Goal: Find specific page/section: Find specific page/section

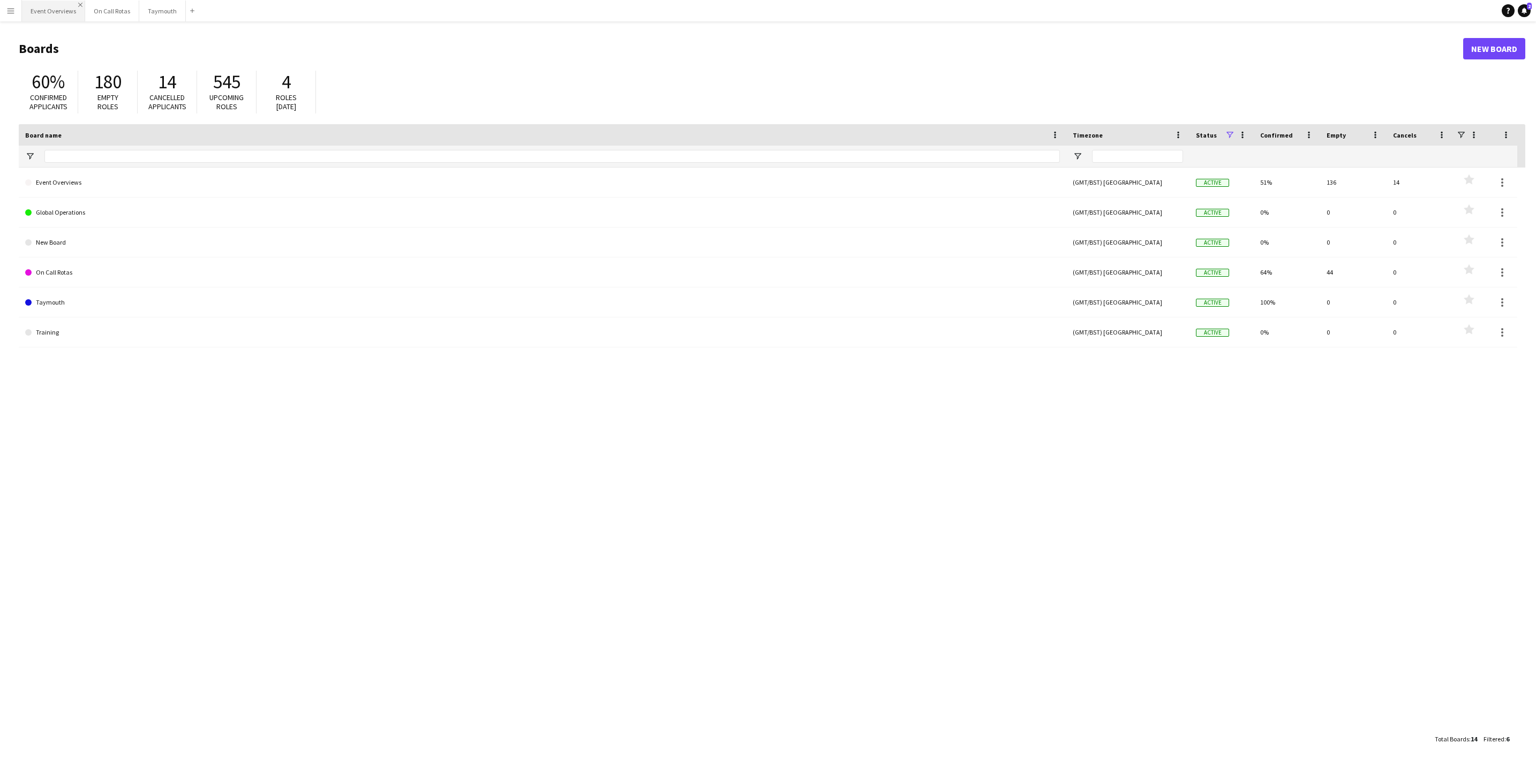
click at [80, 4] on app-icon "Close" at bounding box center [80, 5] width 4 height 4
click at [17, 6] on button "Menu" at bounding box center [10, 10] width 21 height 21
click at [127, 36] on link "Boards" at bounding box center [161, 36] width 107 height 21
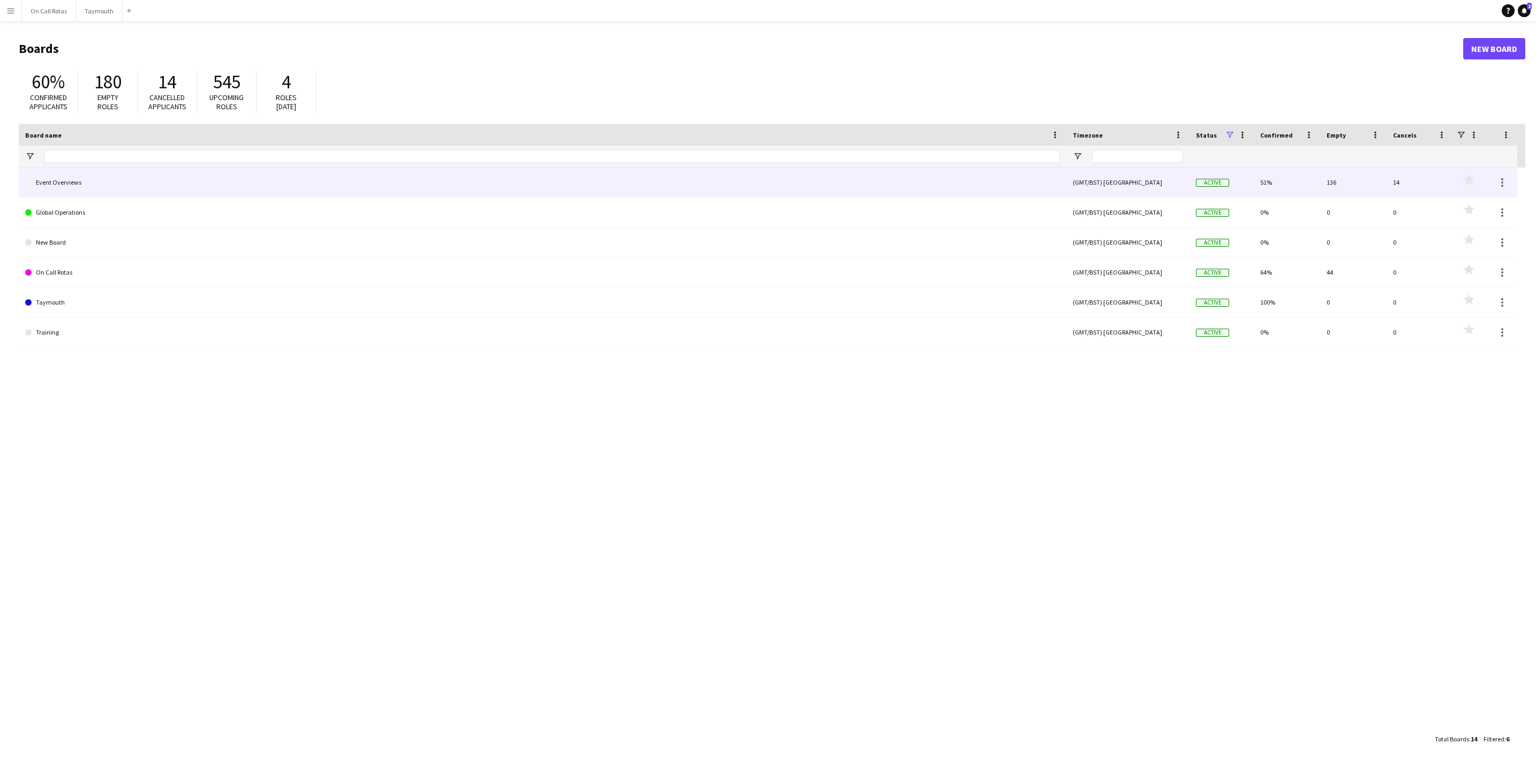
click at [76, 179] on link "Event Overviews" at bounding box center [542, 183] width 1035 height 30
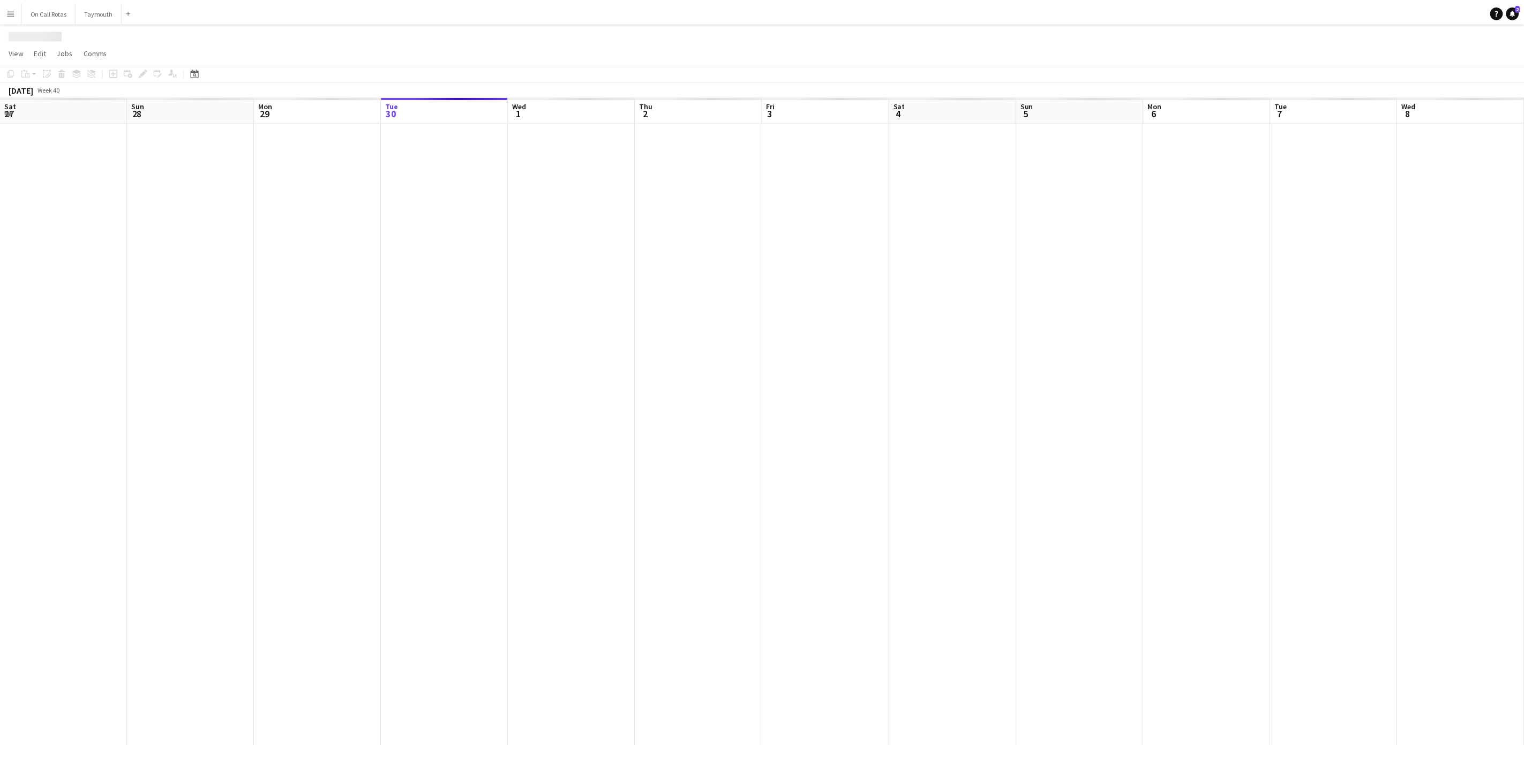
scroll to position [0, 256]
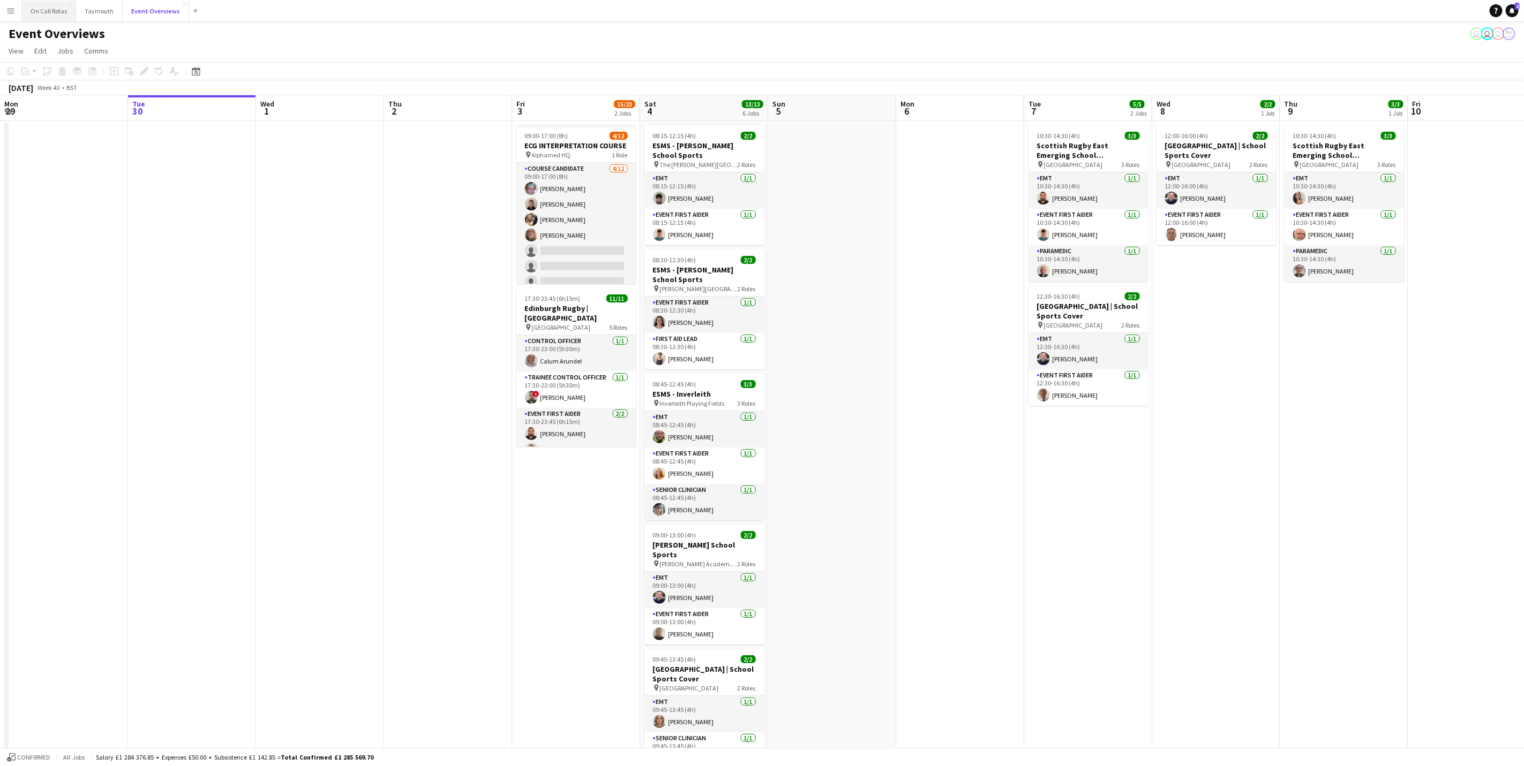
drag, startPoint x: 149, startPoint y: 5, endPoint x: 61, endPoint y: 15, distance: 88.9
click at [61, 15] on div "On Call Rotas Close Taymouth Close Event Overviews Close Add" at bounding box center [111, 10] width 180 height 21
drag, startPoint x: 149, startPoint y: 11, endPoint x: 50, endPoint y: 12, distance: 99.6
click at [50, 12] on div "On Call Rotas Close Taymouth Close Event Overviews Close Add" at bounding box center [111, 10] width 180 height 21
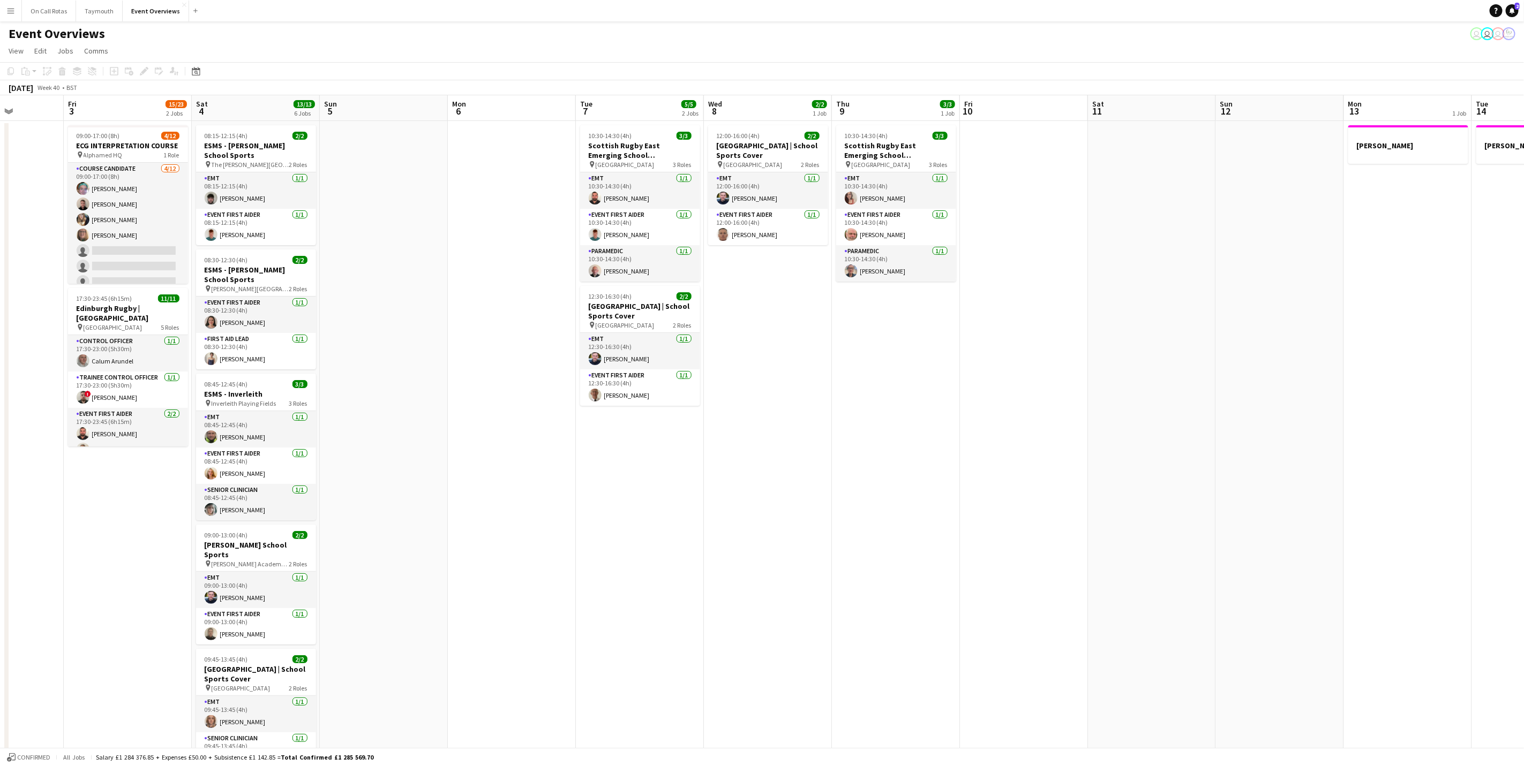
drag, startPoint x: 495, startPoint y: 532, endPoint x: 450, endPoint y: 527, distance: 45.3
click at [450, 527] on app-calendar-viewport "Tue 30 Wed 1 Thu 2 Fri 3 15/23 2 Jobs Sat 4 13/13 6 Jobs Sun 5 Mon 6 Tue 7 5/5 …" at bounding box center [762, 507] width 1524 height 824
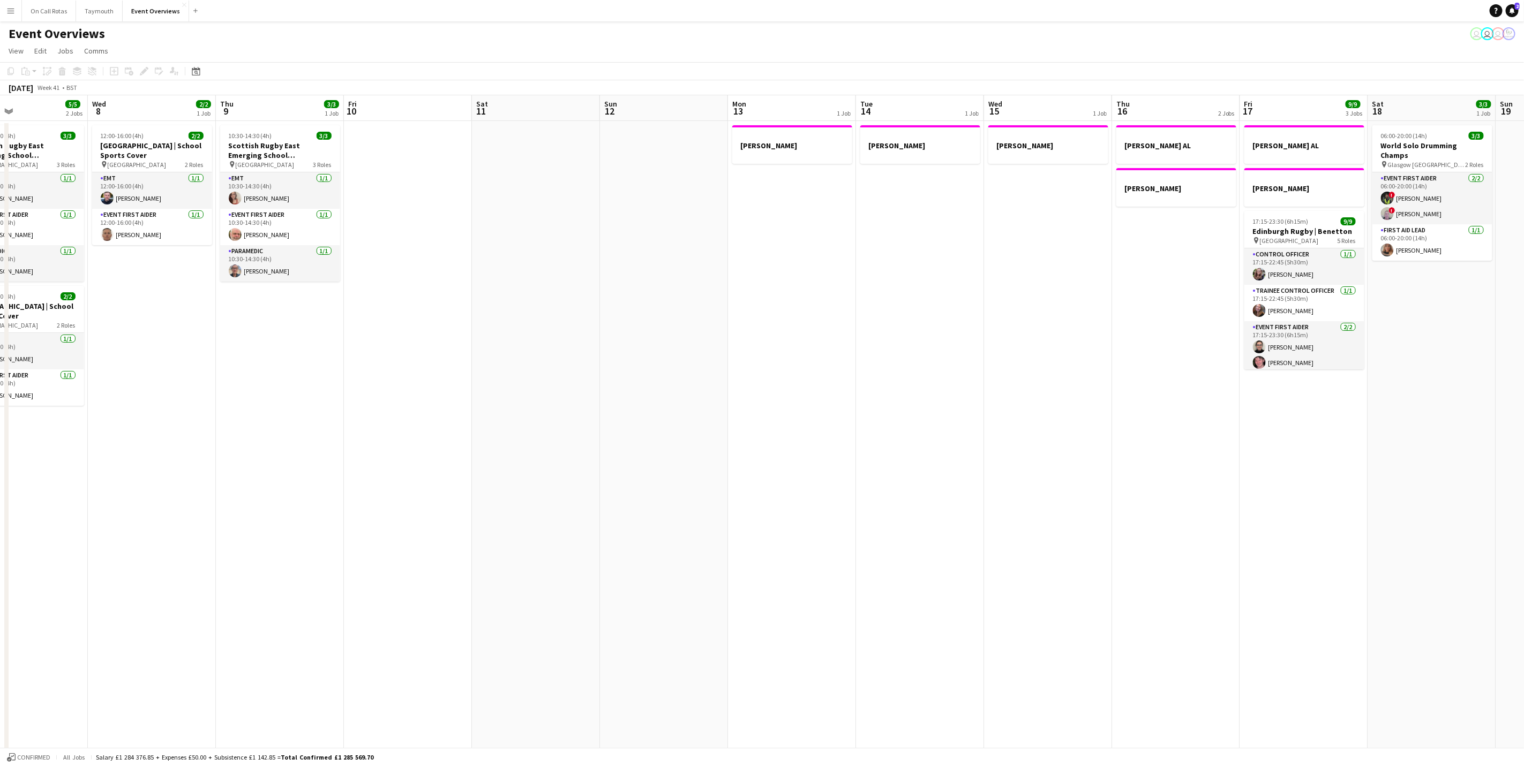
drag, startPoint x: 855, startPoint y: 471, endPoint x: 341, endPoint y: 483, distance: 514.3
click at [341, 483] on app-calendar-viewport "Sun 5 Mon 6 Tue 7 5/5 2 Jobs Wed 8 2/2 1 Job Thu 9 3/3 1 Job Fri 10 Sat 11 Sun …" at bounding box center [762, 507] width 1524 height 824
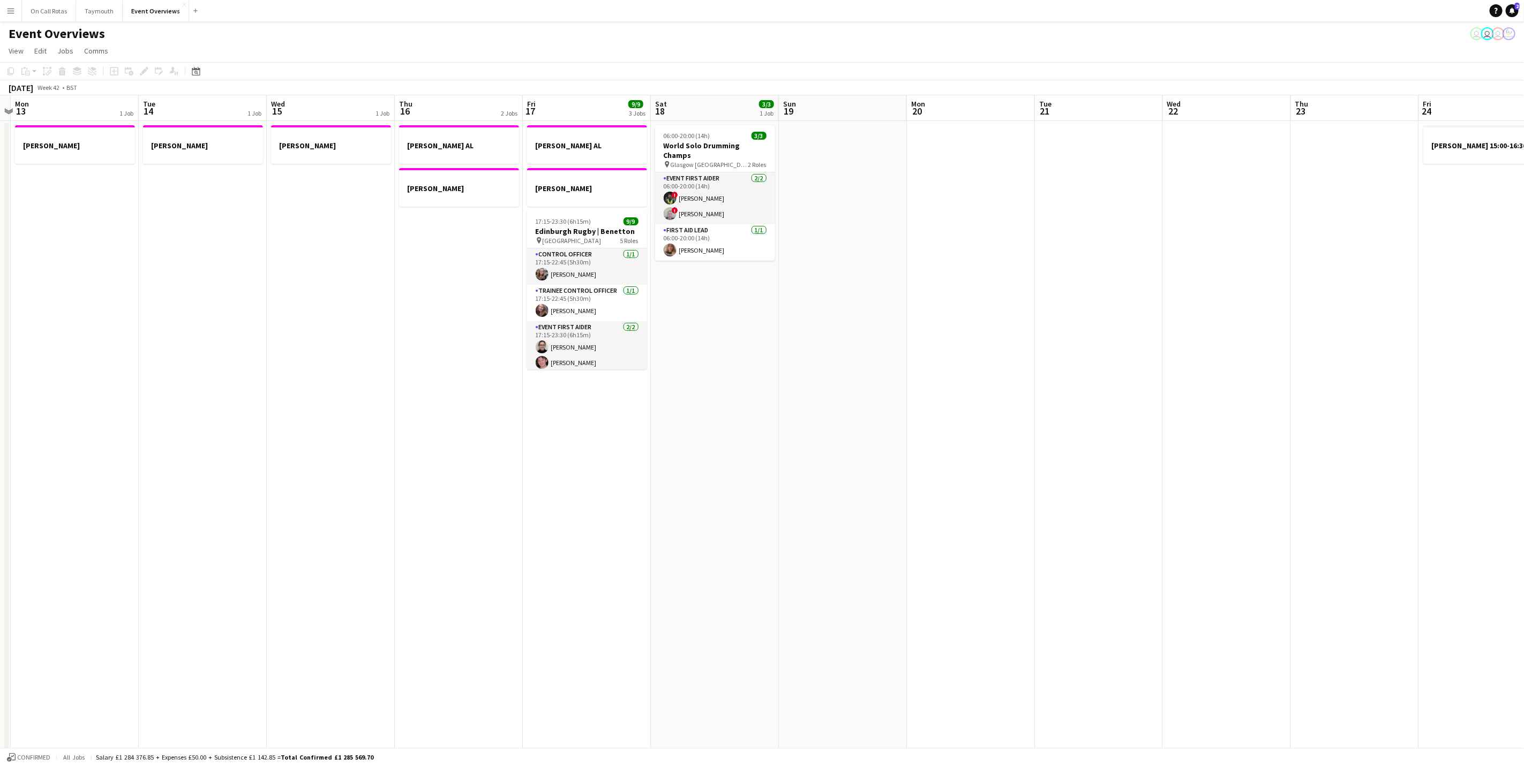
scroll to position [0, 405]
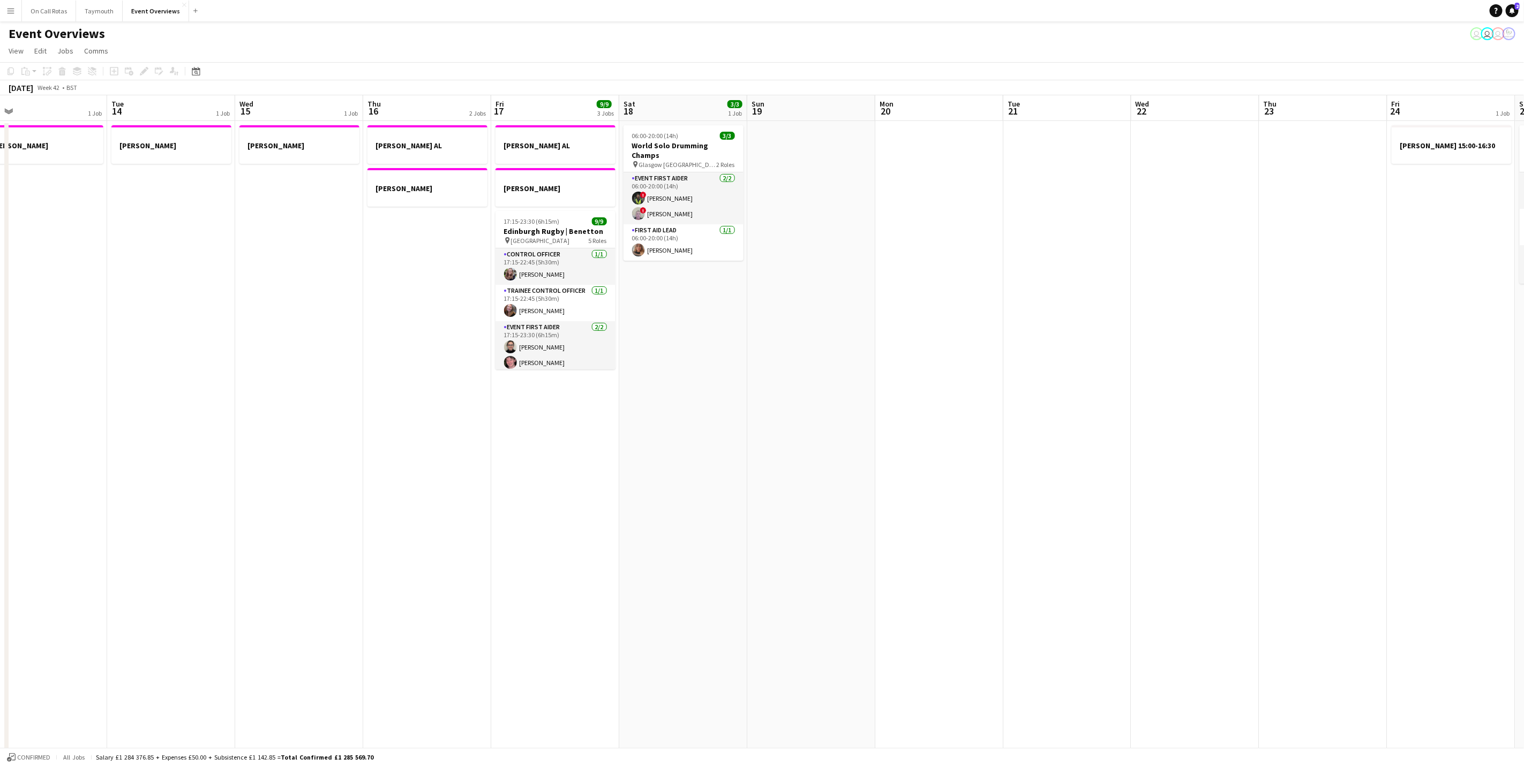
drag, startPoint x: 626, startPoint y: 505, endPoint x: 156, endPoint y: 523, distance: 469.5
click at [156, 523] on app-calendar-viewport "Fri 10 Sat 11 Sun 12 Mon 13 1 Job Tue 14 1 Job Wed 15 1 Job Thu 16 2 Jobs Fri 1…" at bounding box center [762, 507] width 1524 height 824
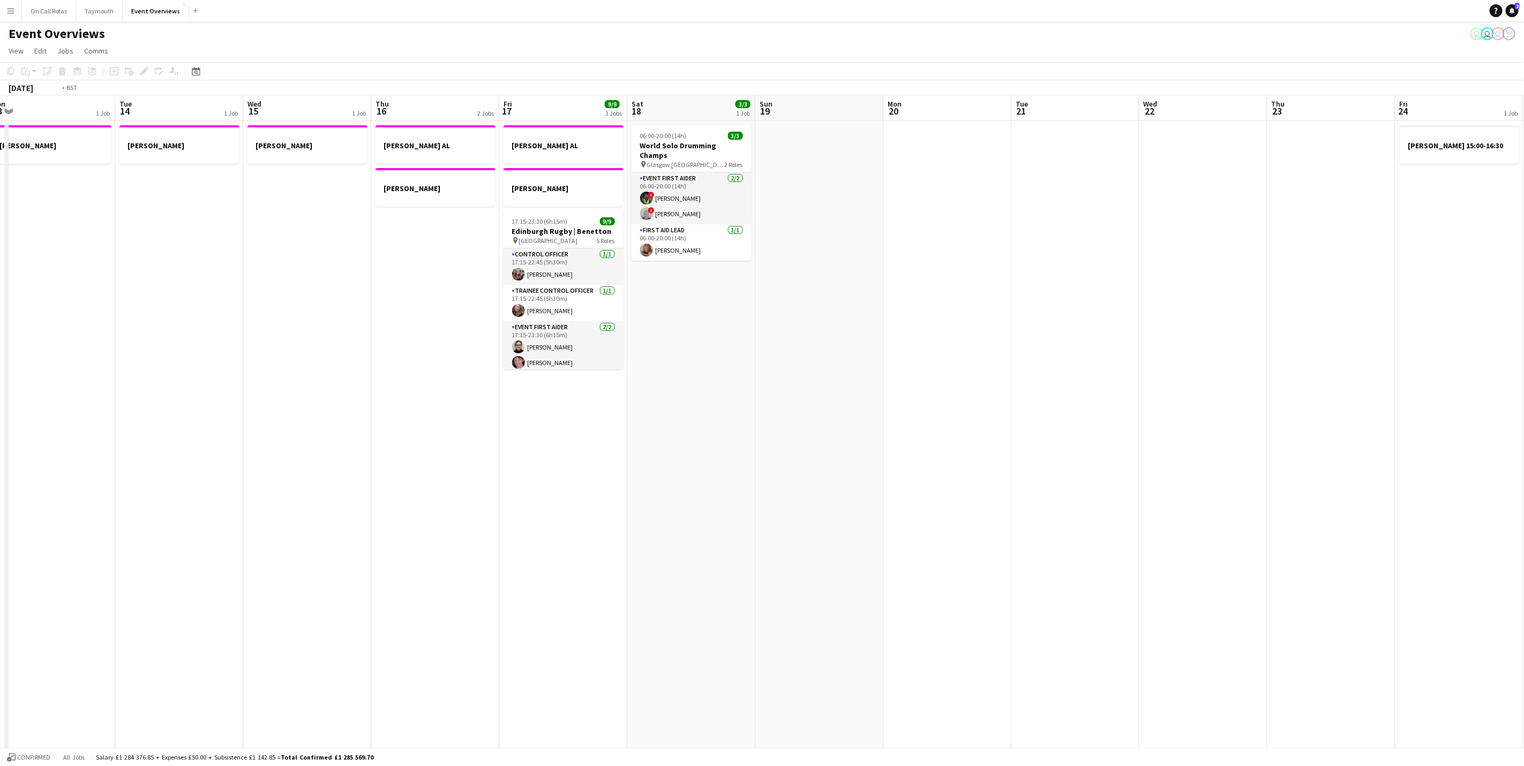
drag, startPoint x: 469, startPoint y: 540, endPoint x: 0, endPoint y: 525, distance: 469.4
click at [0, 527] on html "Menu Boards Boards Boards All jobs Status Workforce Workforce My Workforce Recr…" at bounding box center [762, 469] width 1524 height 938
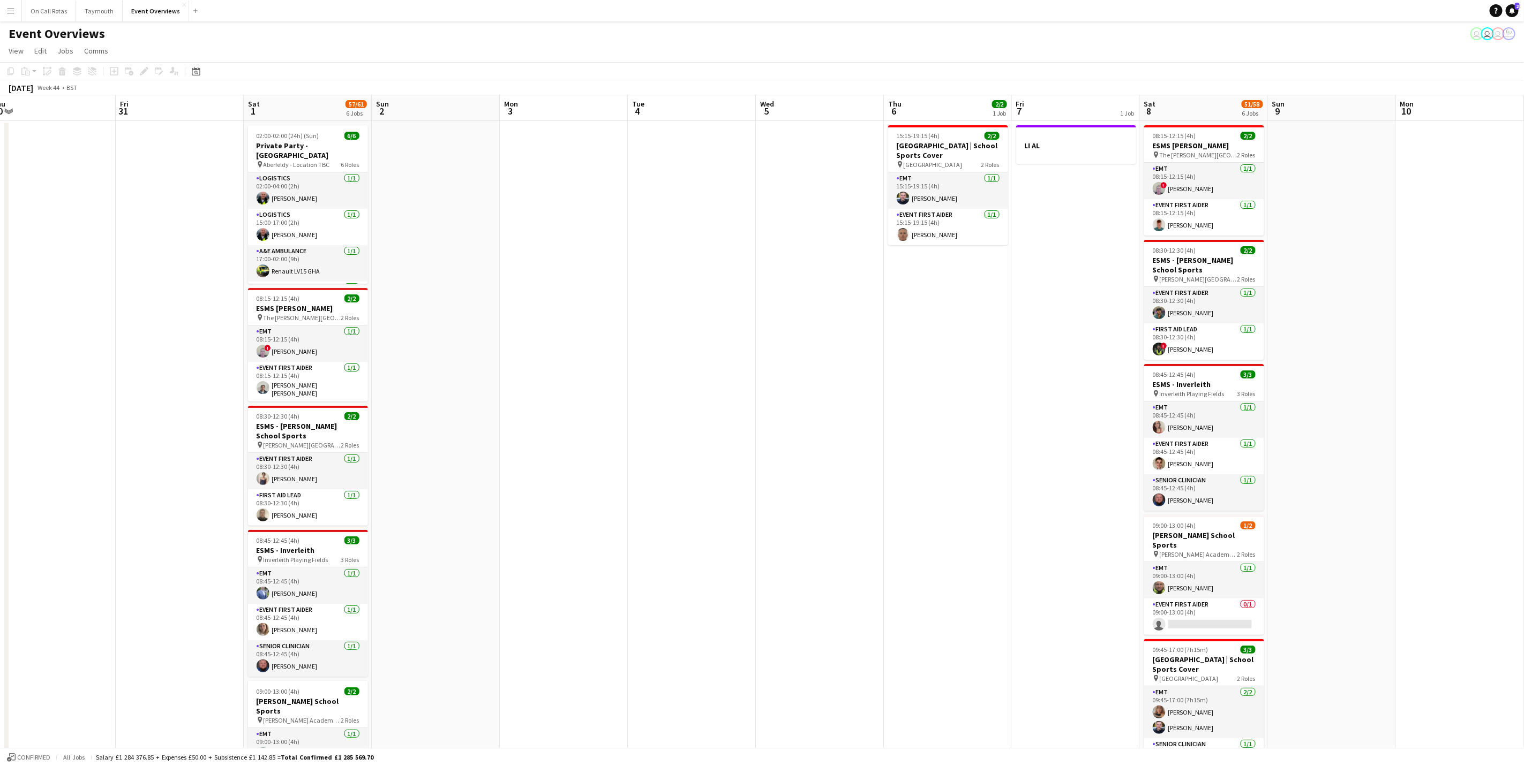
scroll to position [0, 360]
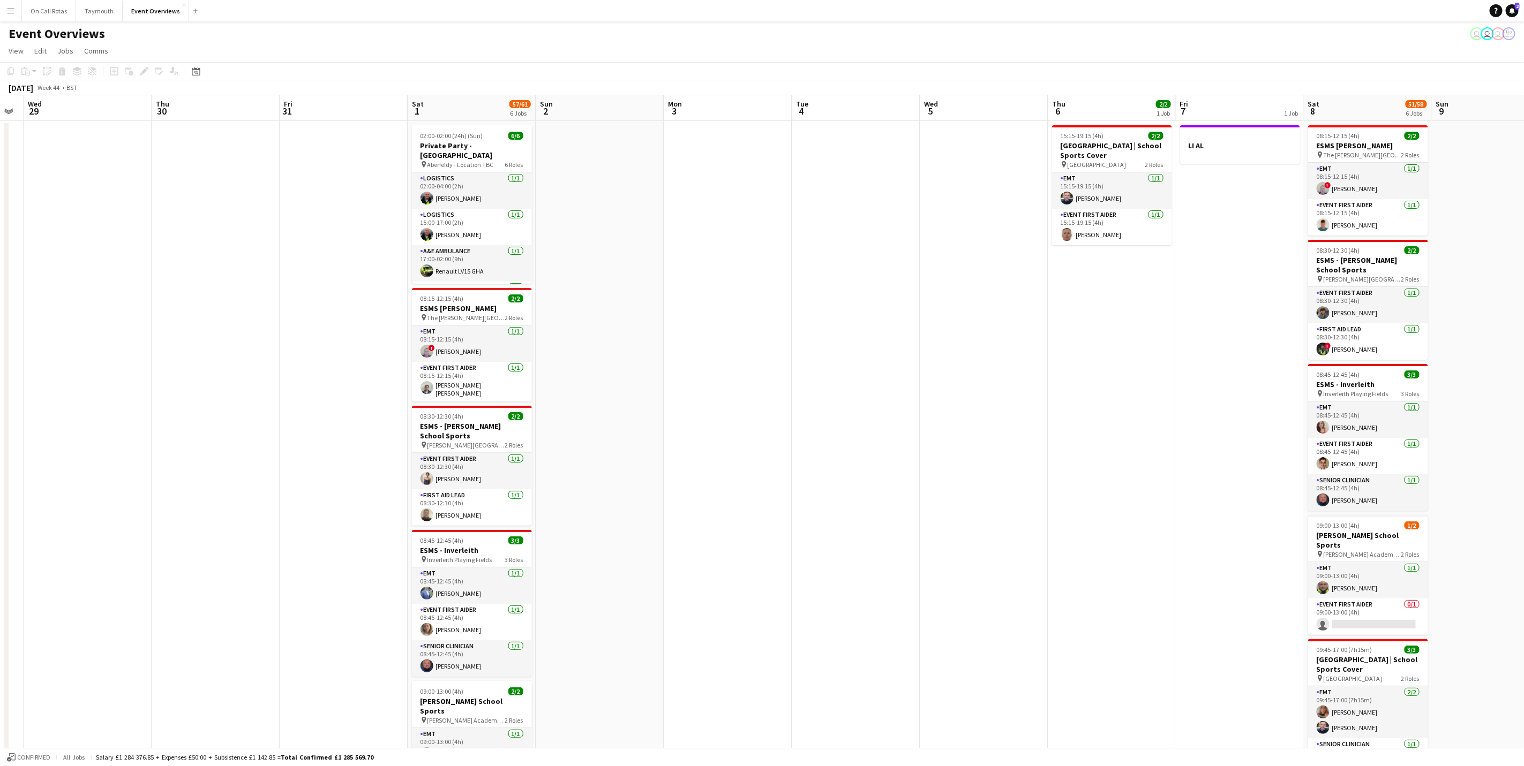
drag, startPoint x: 1142, startPoint y: 462, endPoint x: 135, endPoint y: 464, distance: 1006.9
click at [135, 464] on app-calendar-viewport "Sun 26 Mon 27 Tue 28 Wed 29 Thu 30 Fri 31 Sat 1 57/61 6 Jobs Sun 2 Mon 3 Tue 4 …" at bounding box center [762, 540] width 1524 height 890
